Goal: Information Seeking & Learning: Learn about a topic

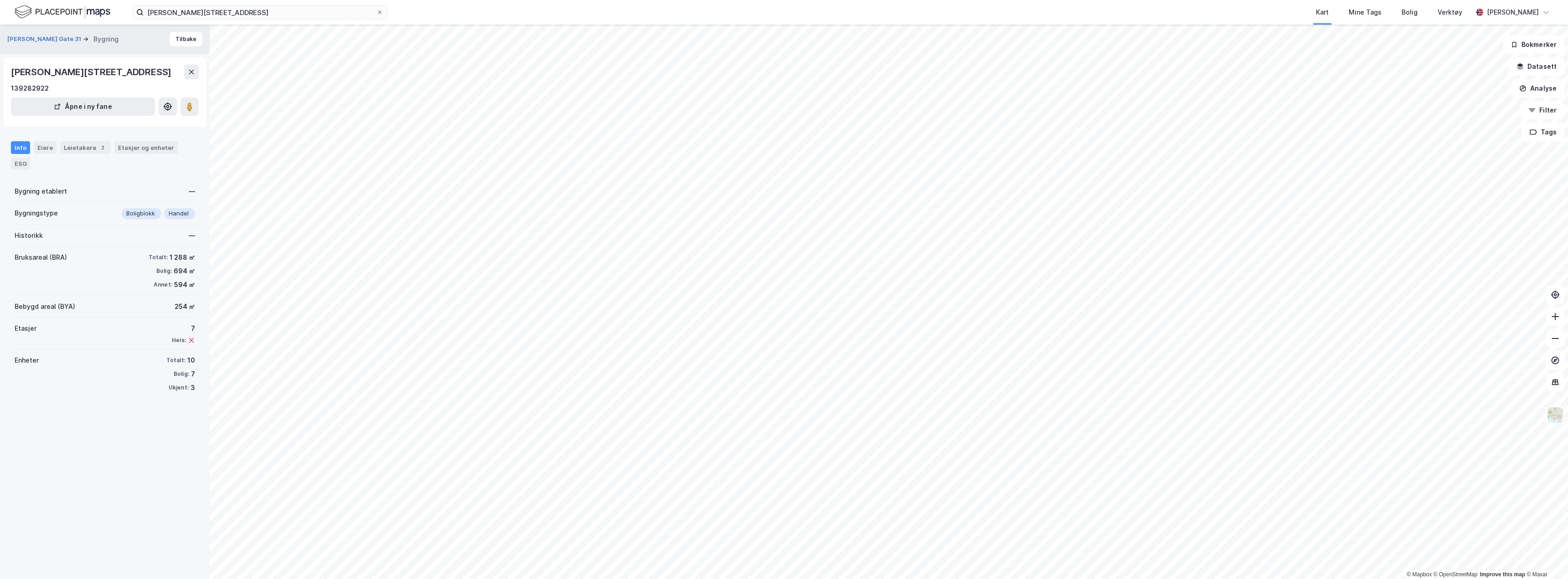
click at [195, 73] on button at bounding box center [191, 72] width 15 height 15
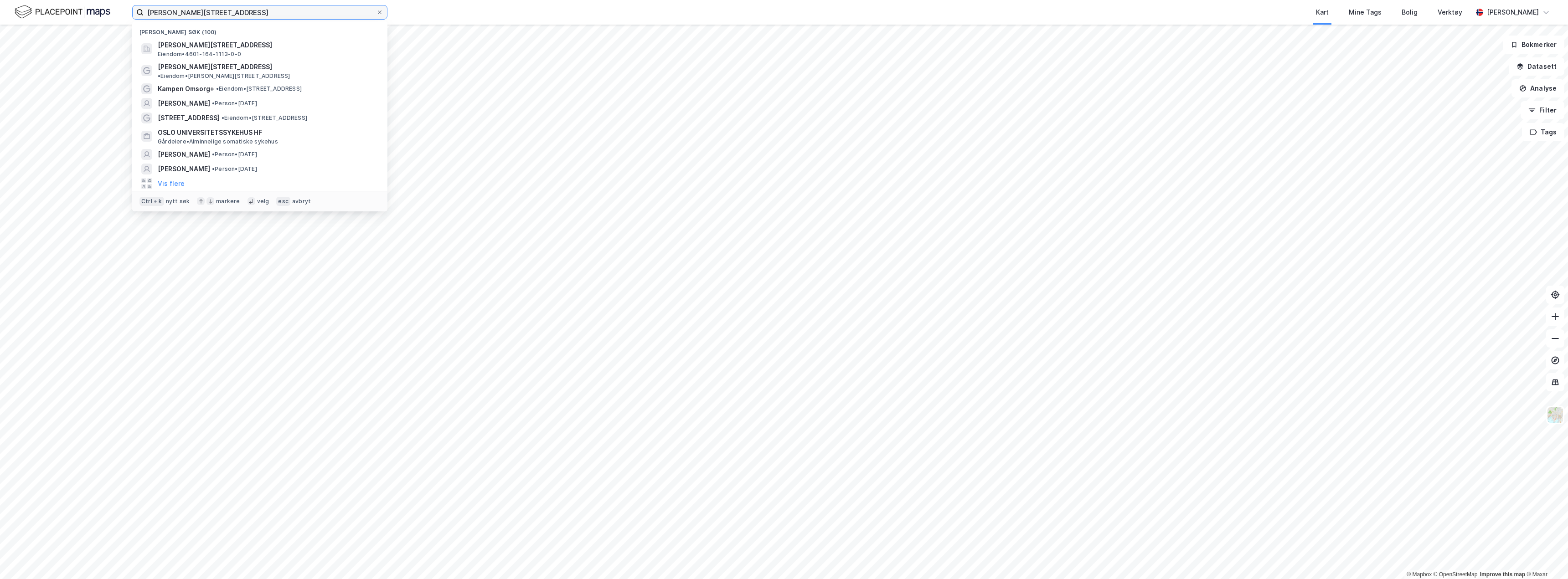
drag, startPoint x: 193, startPoint y: 11, endPoint x: 145, endPoint y: 1, distance: 49.0
click at [167, 7] on input "[PERSON_NAME][STREET_ADDRESS]" at bounding box center [259, 12] width 233 height 13
type input "d"
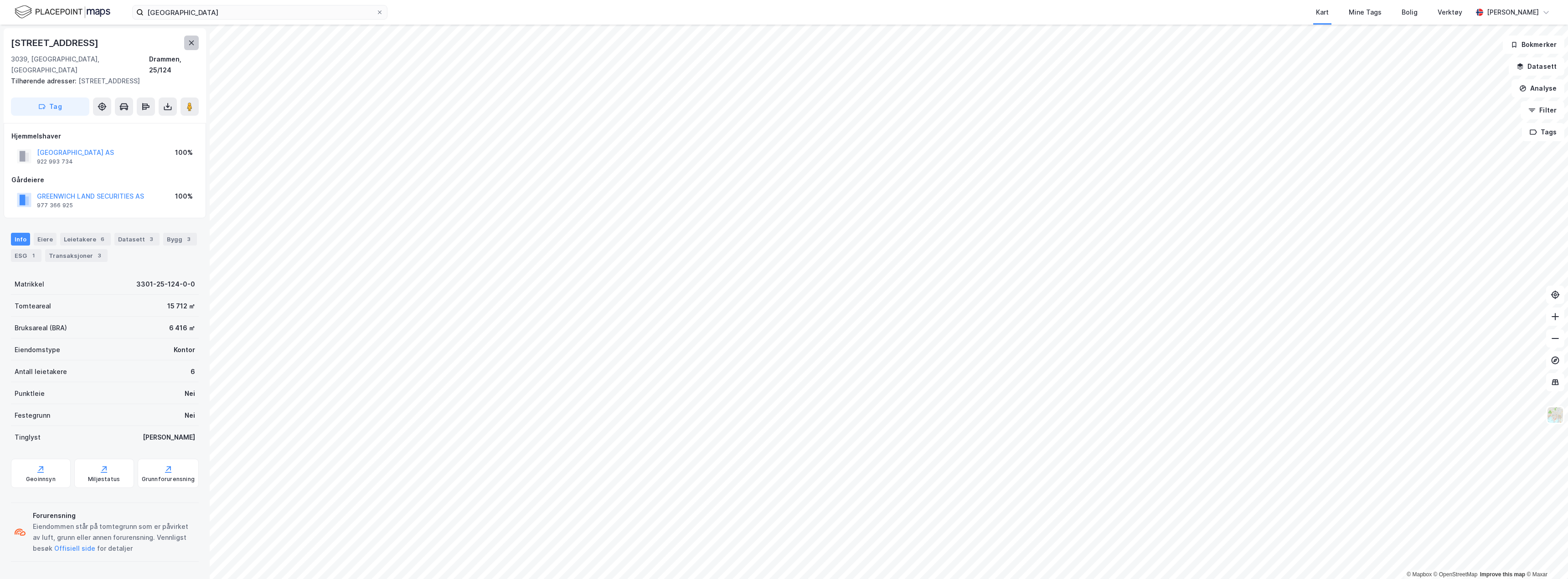
click at [188, 46] on button at bounding box center [191, 43] width 15 height 15
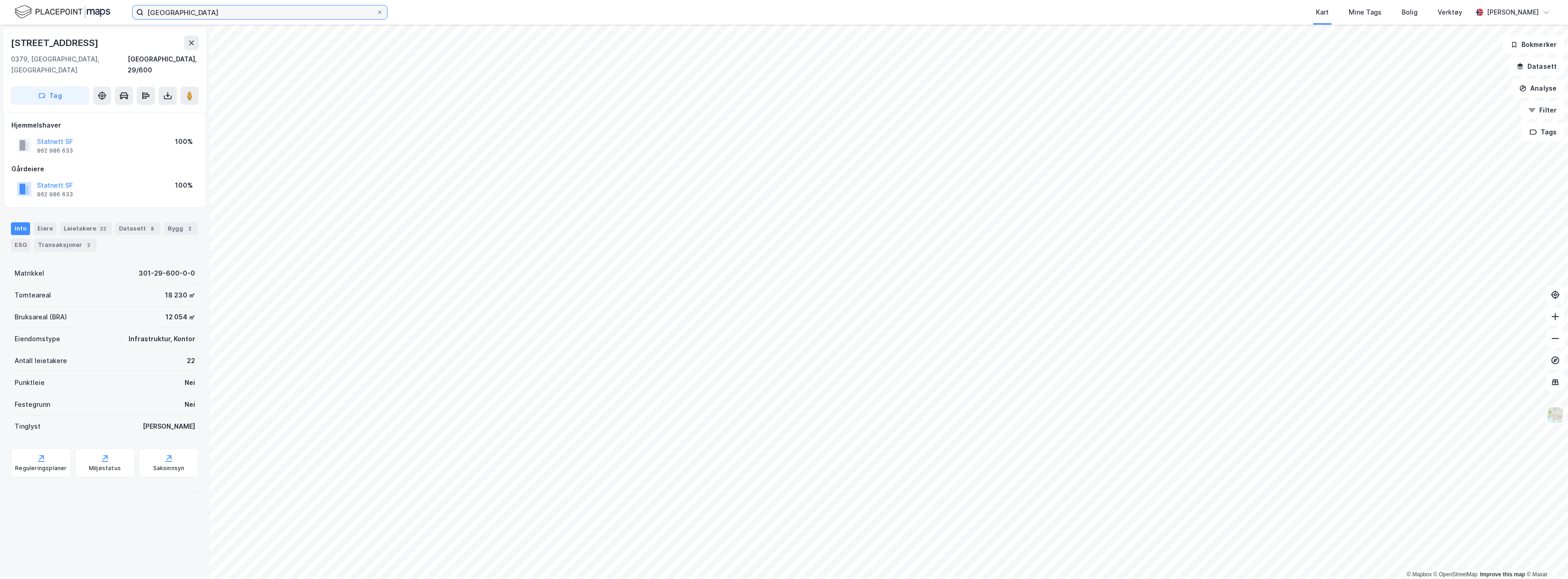
drag, startPoint x: 217, startPoint y: 15, endPoint x: 39, endPoint y: -1, distance: 178.7
click at [39, 0] on html "[GEOGRAPHIC_DATA] Kart Mine Tags Bolig Verktøy [PERSON_NAME] © Mapbox © OpenStr…" at bounding box center [784, 289] width 1568 height 579
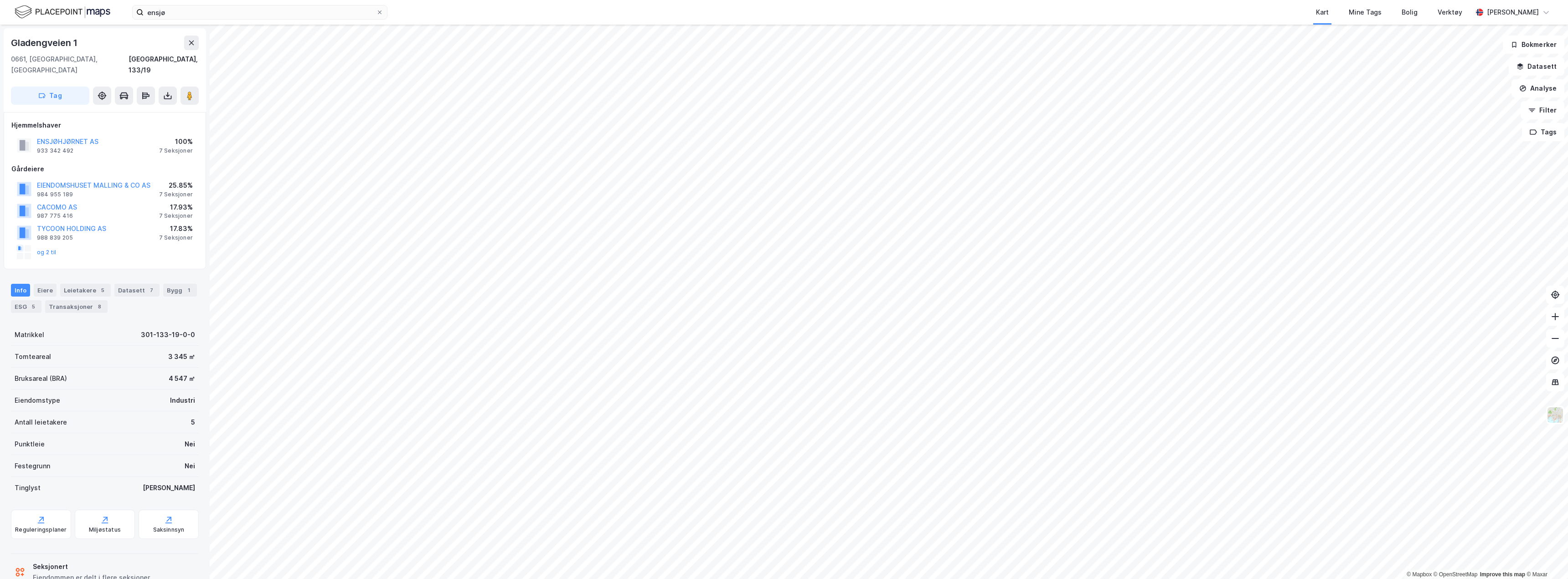
scroll to position [1, 0]
click at [151, 9] on input "ensjø" at bounding box center [259, 12] width 233 height 13
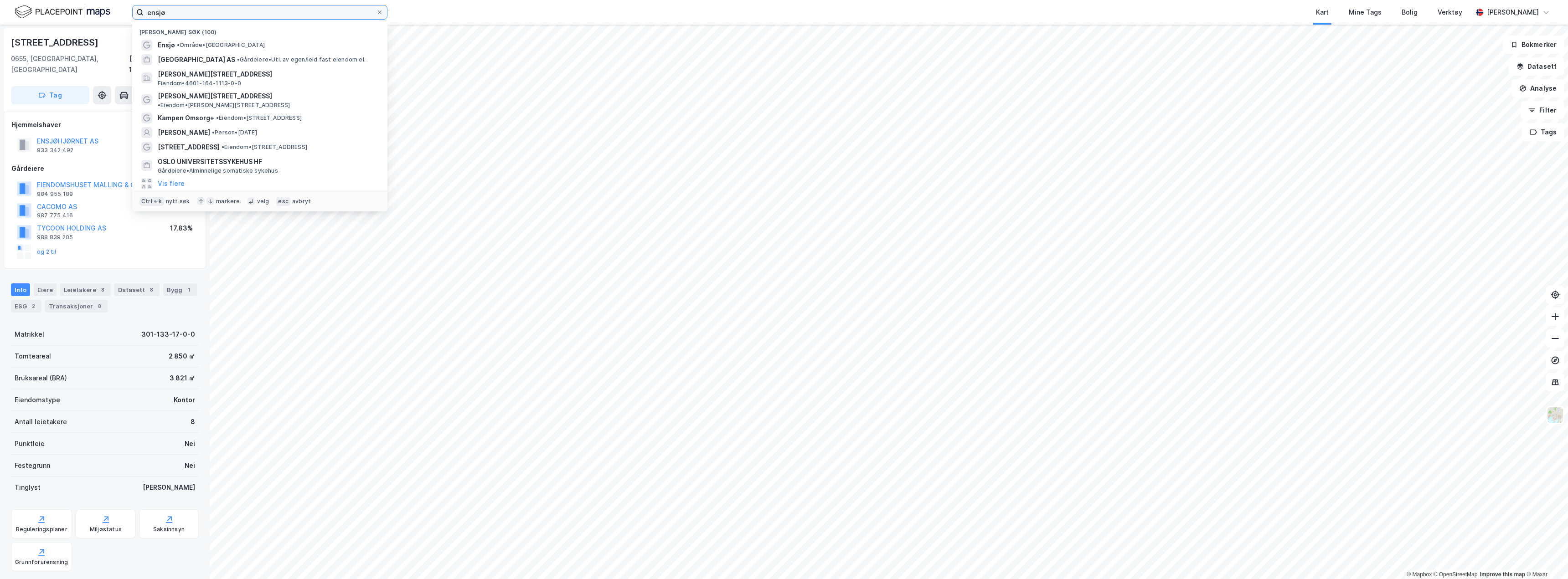
type input "e"
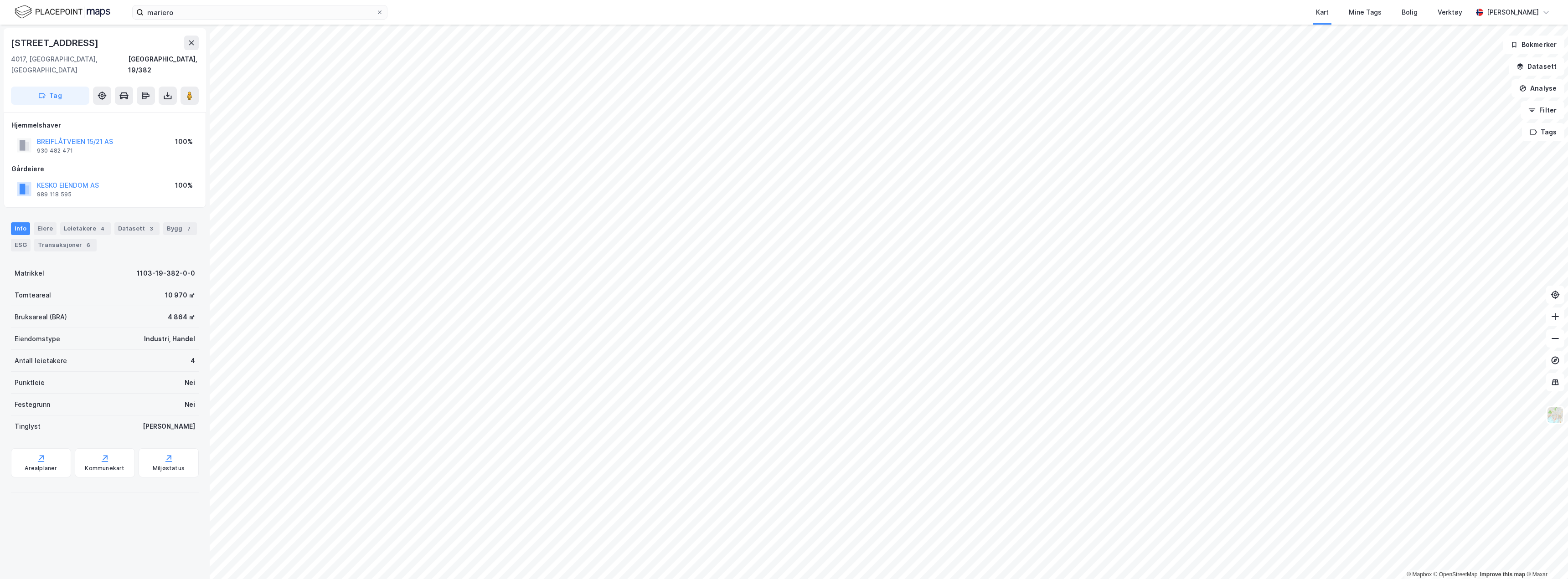
click at [46, 46] on div "[STREET_ADDRESS]" at bounding box center [55, 43] width 89 height 15
copy div "[STREET_ADDRESS]"
drag, startPoint x: 180, startPoint y: 13, endPoint x: 101, endPoint y: -6, distance: 81.3
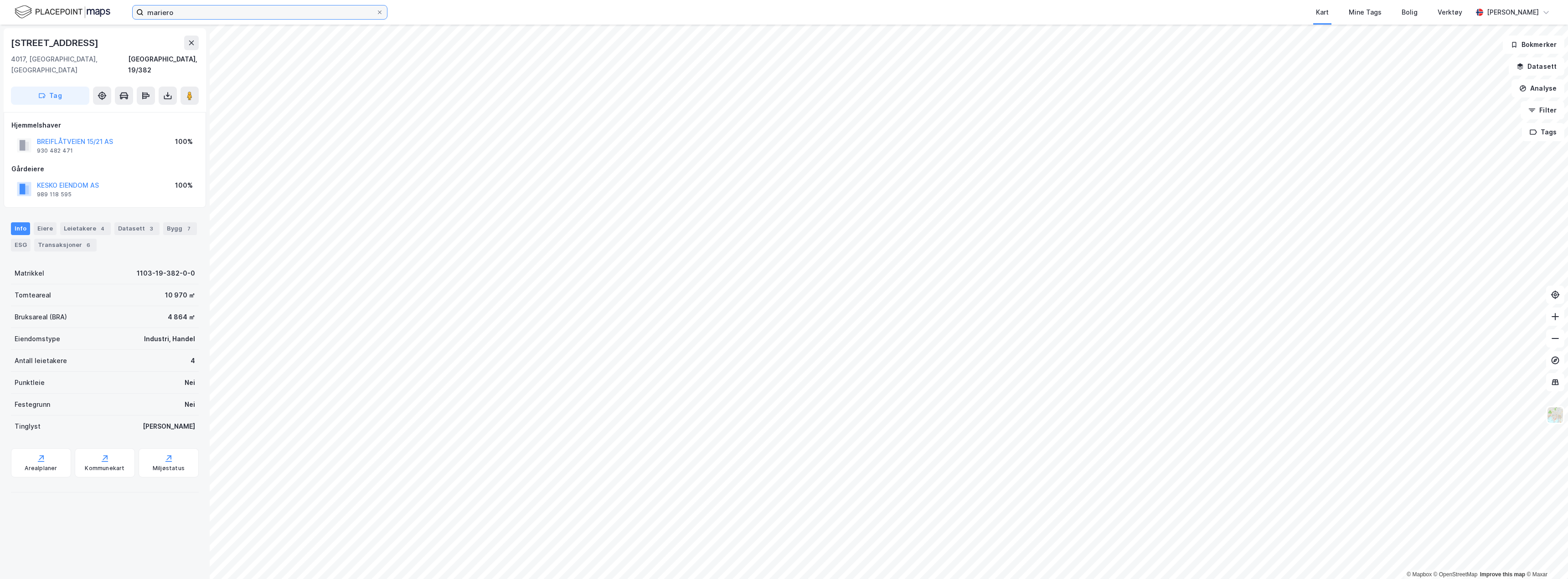
click at [101, 0] on html "[PERSON_NAME] Mine Tags Bolig Verktøy [PERSON_NAME] © Mapbox © OpenStreetMap Im…" at bounding box center [784, 289] width 1568 height 579
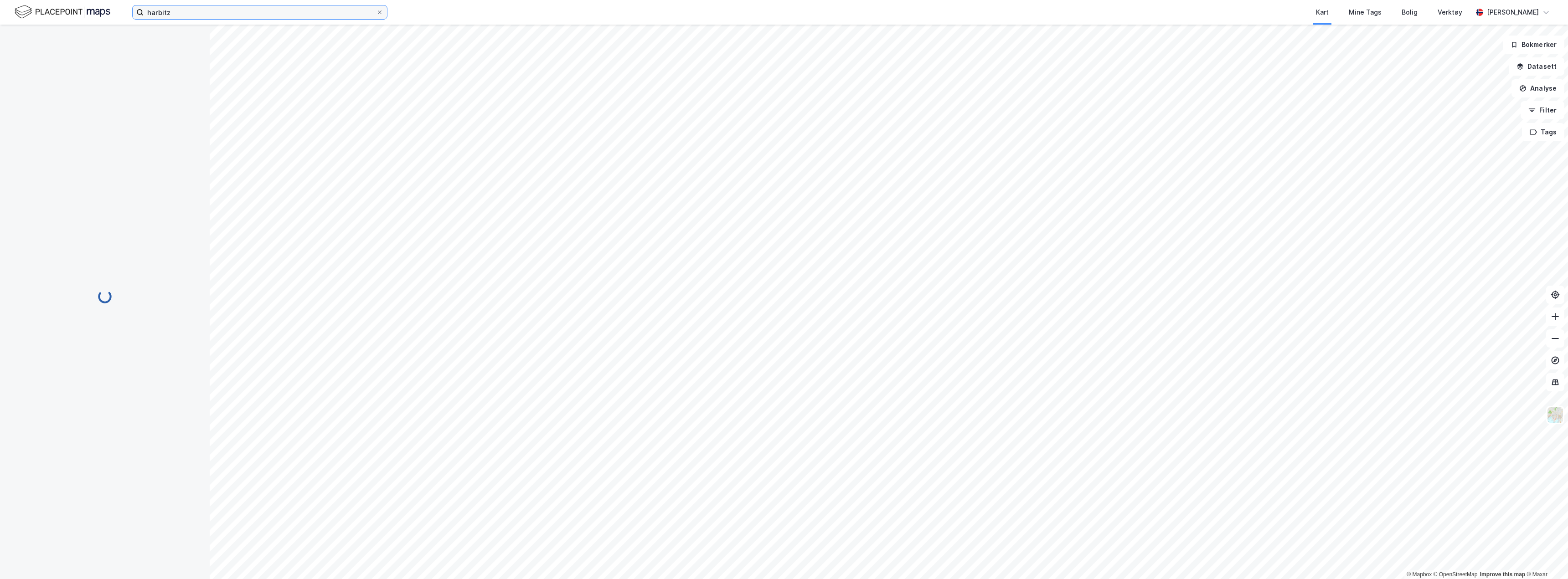
scroll to position [1, 0]
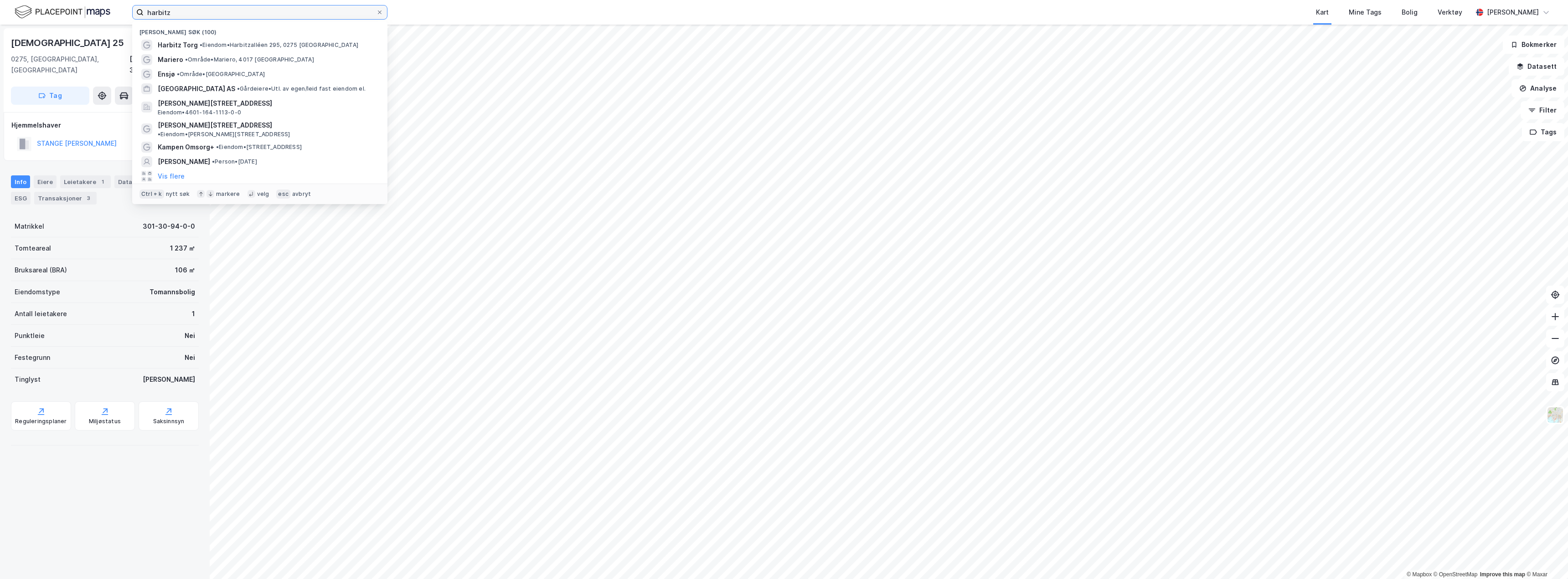
drag, startPoint x: 174, startPoint y: 12, endPoint x: 82, endPoint y: 0, distance: 92.8
click at [82, 0] on div "harbitz Nylige søk (100) Harbitz Torg • Eiendom • [STREET_ADDRESS] • Område • M…" at bounding box center [784, 12] width 1568 height 25
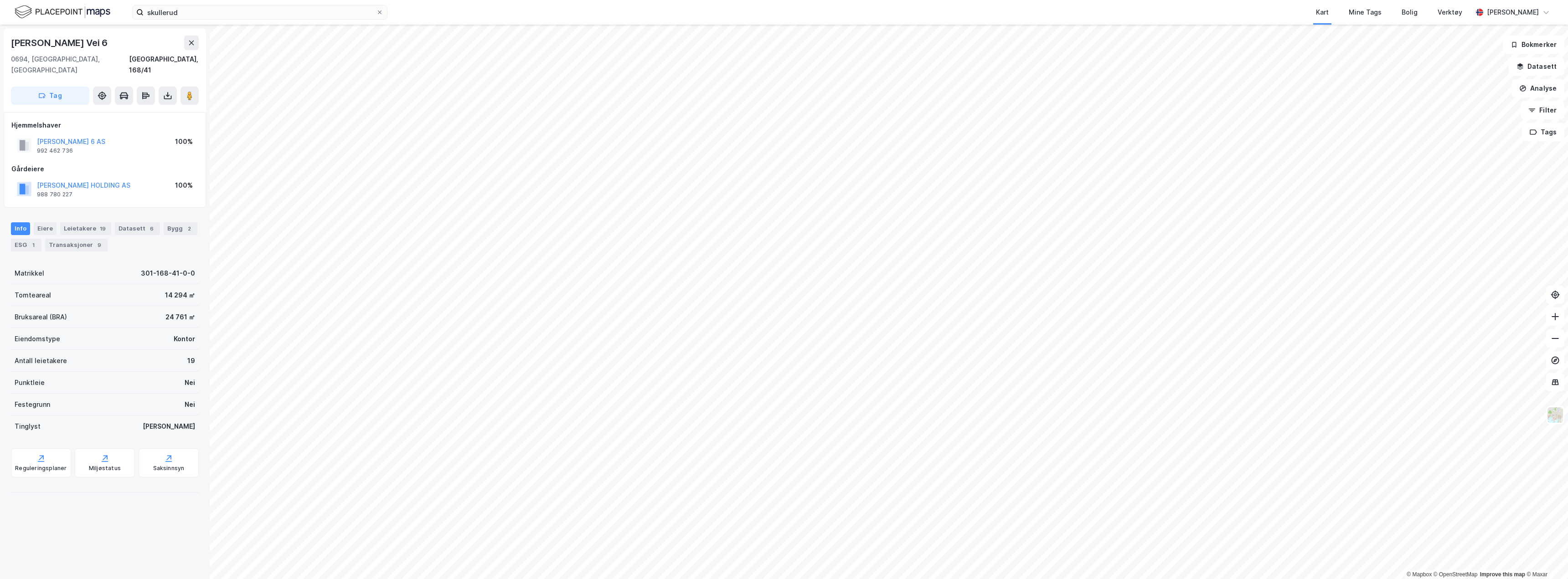
click at [46, 45] on div "[PERSON_NAME] Vei 6" at bounding box center [61, 43] width 99 height 15
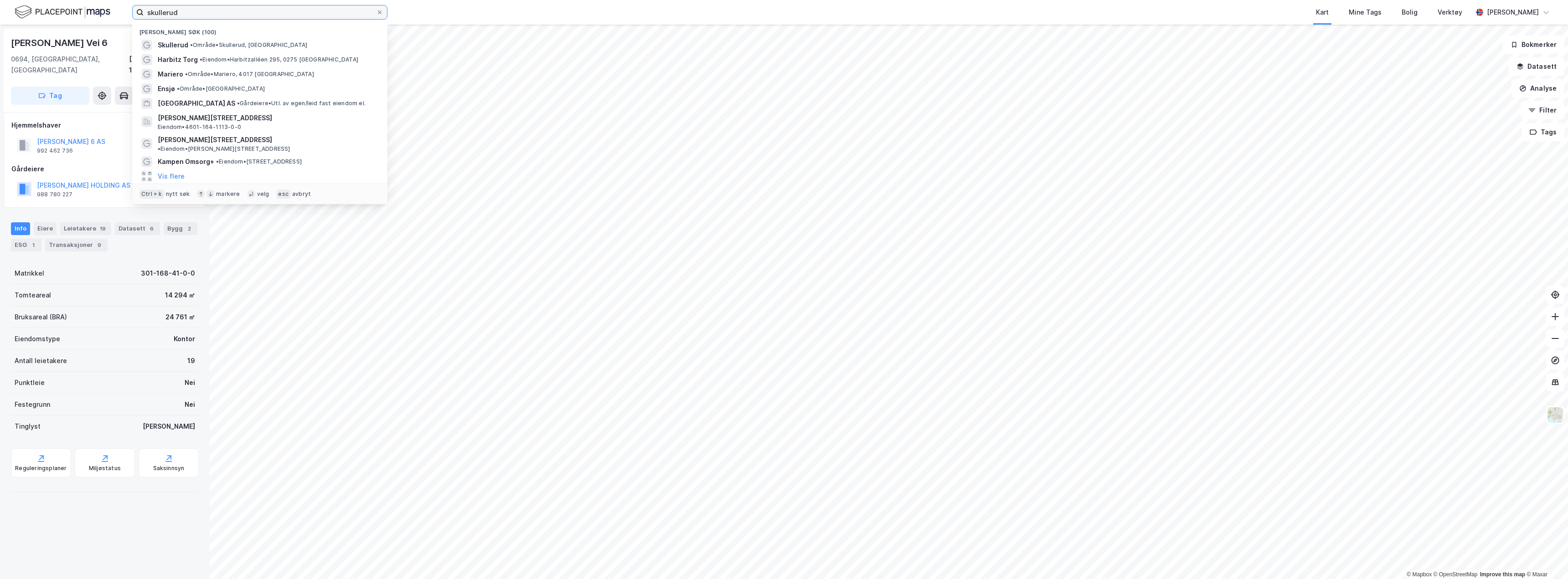
drag, startPoint x: 188, startPoint y: 15, endPoint x: 97, endPoint y: 10, distance: 91.1
click at [97, 10] on div "[PERSON_NAME] søk (100) Skullerud • Område • Skullerud, Oslo Harbitz Torg • Eie…" at bounding box center [784, 12] width 1568 height 25
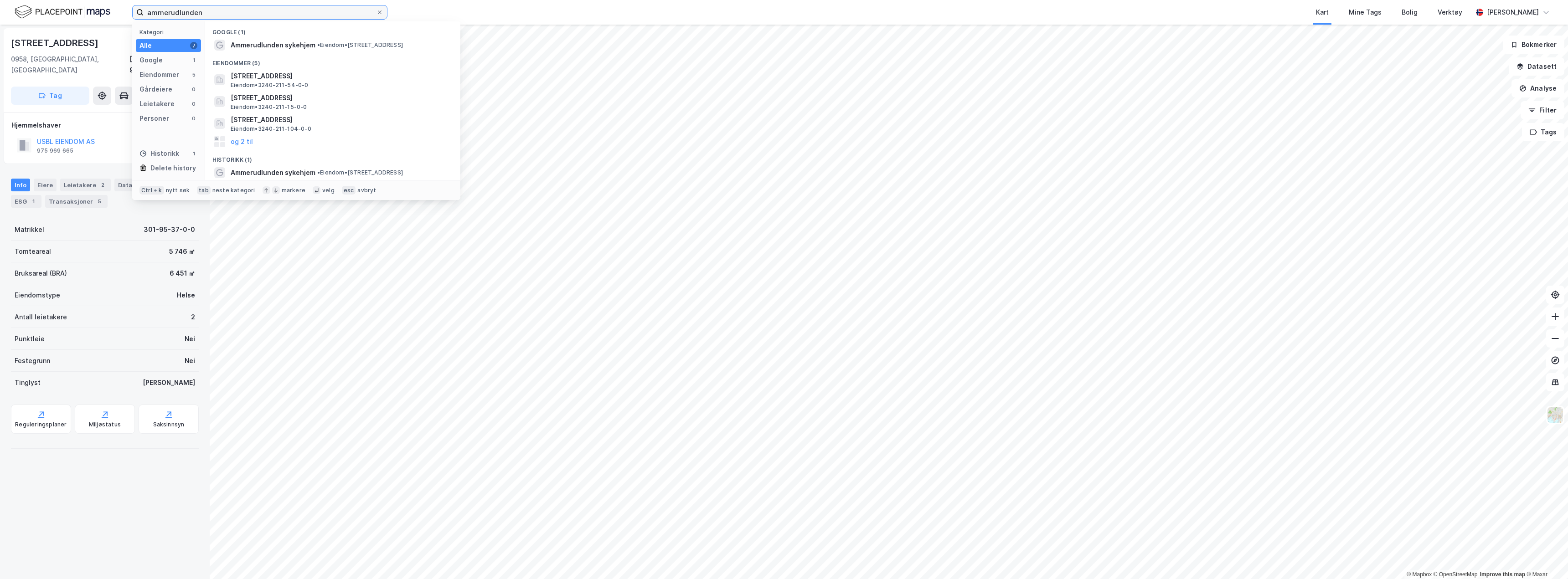
drag, startPoint x: 215, startPoint y: 13, endPoint x: 91, endPoint y: -4, distance: 125.2
click at [91, 0] on html "ammerudlunden Kategori Alle 7 Google 1 Eiendommer 5 Gårdeiere 0 Leietakere 0 Pe…" at bounding box center [784, 289] width 1568 height 579
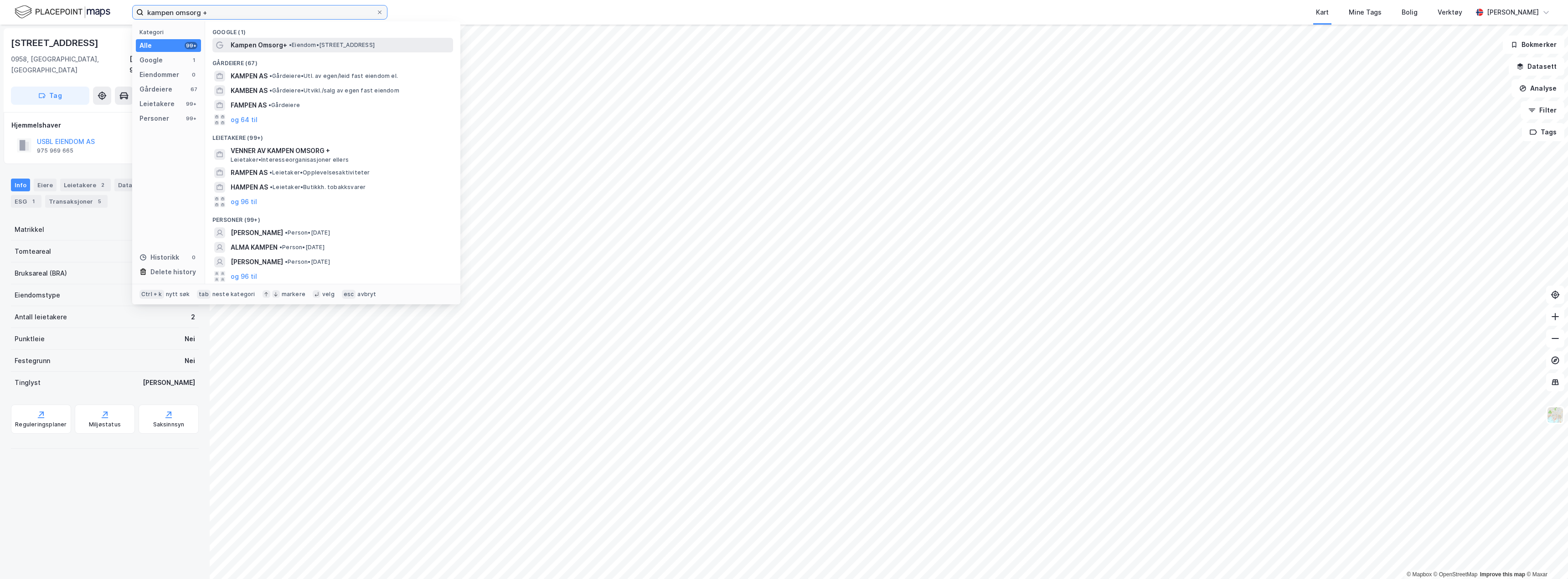
type input "kampen omsorg +"
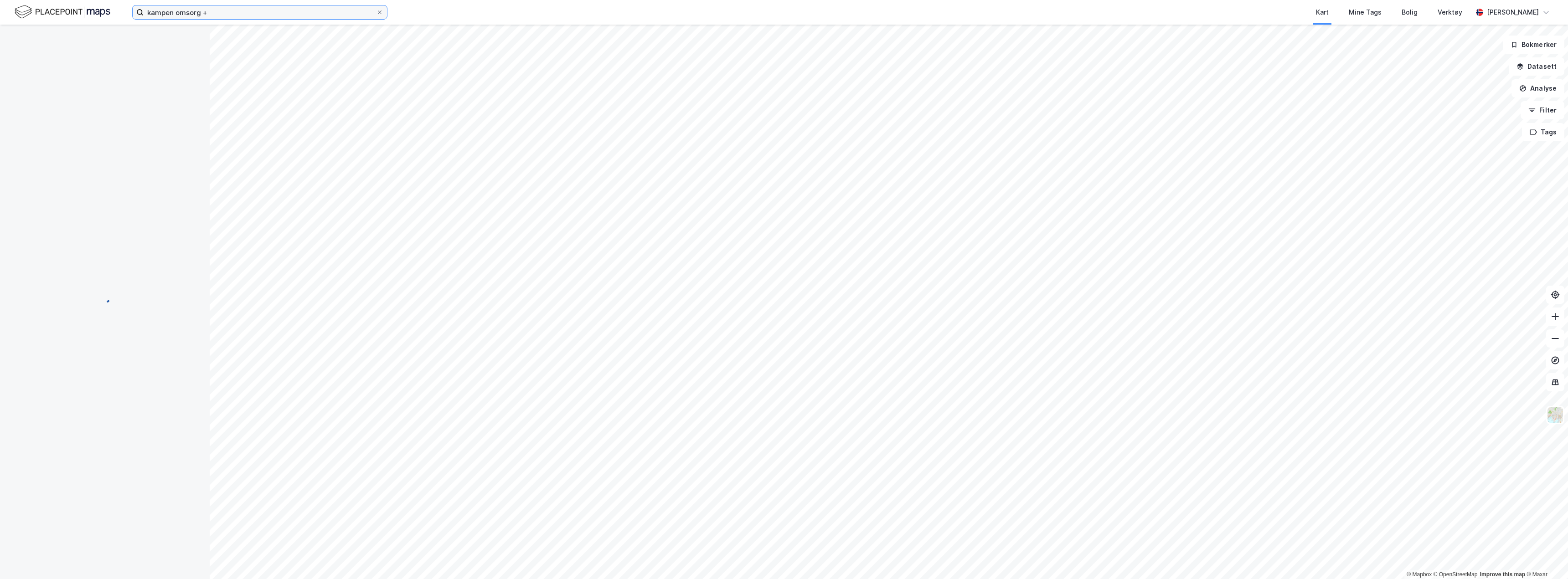
scroll to position [1, 0]
